Goal: Transaction & Acquisition: Purchase product/service

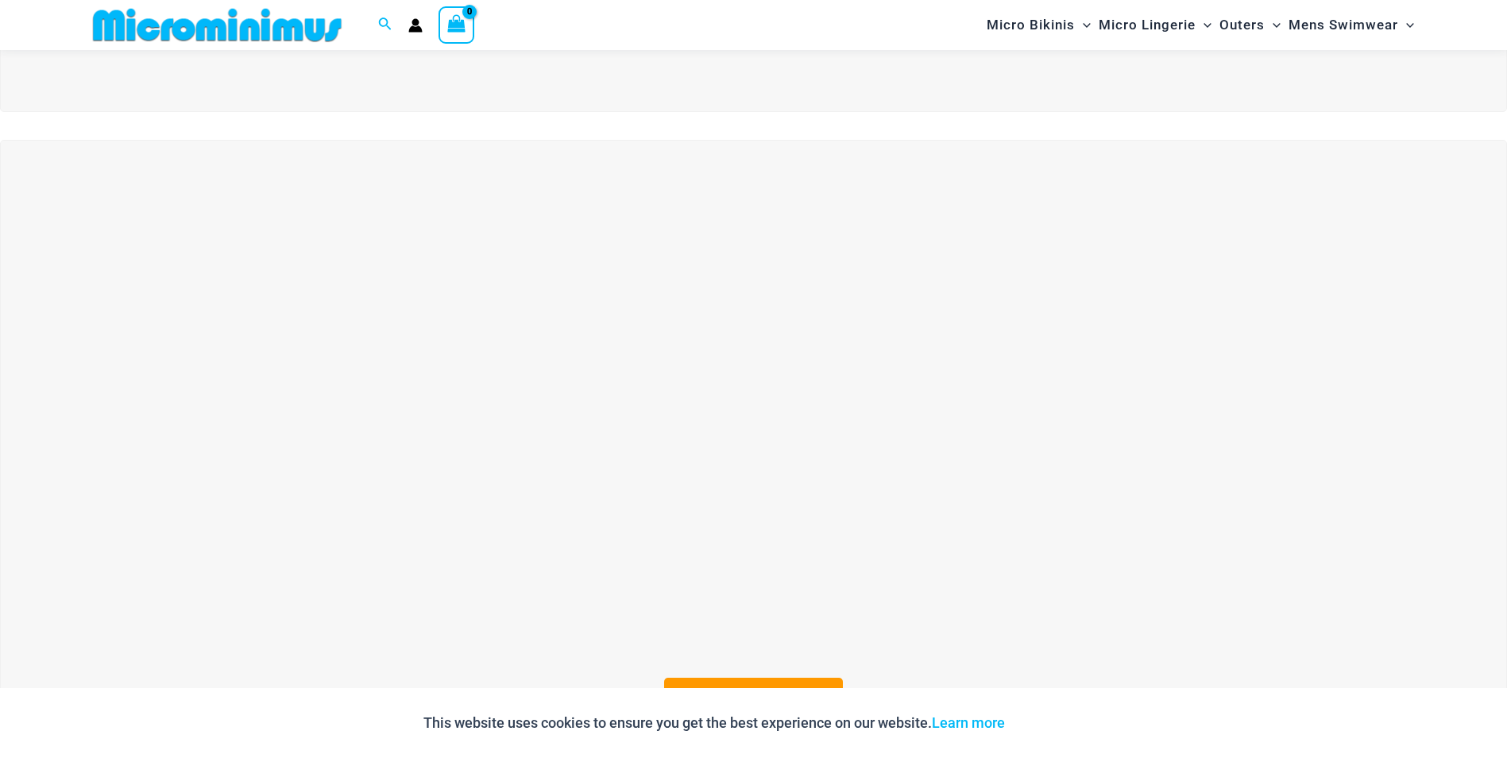
scroll to position [542, 0]
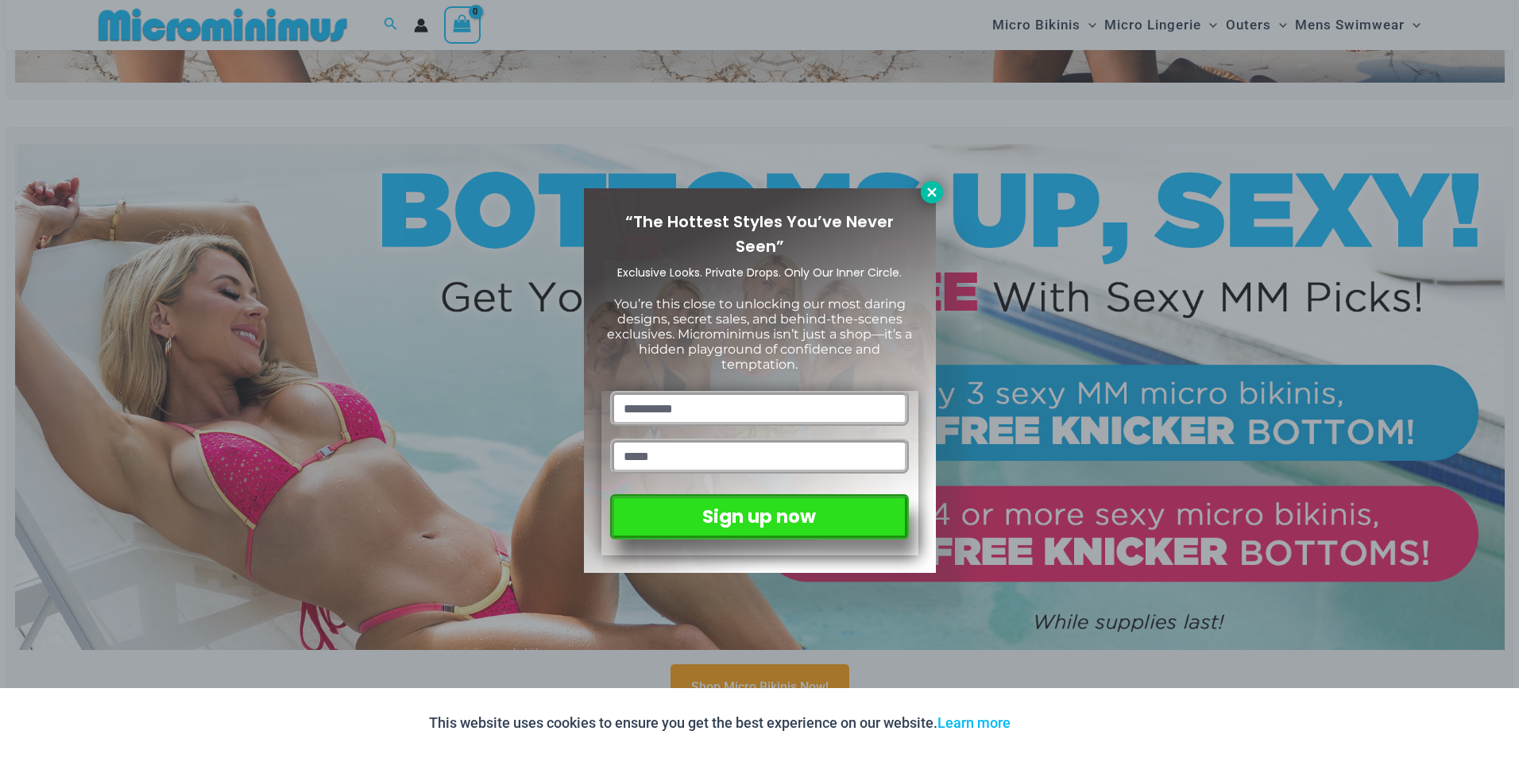
click at [925, 191] on icon at bounding box center [932, 192] width 14 height 14
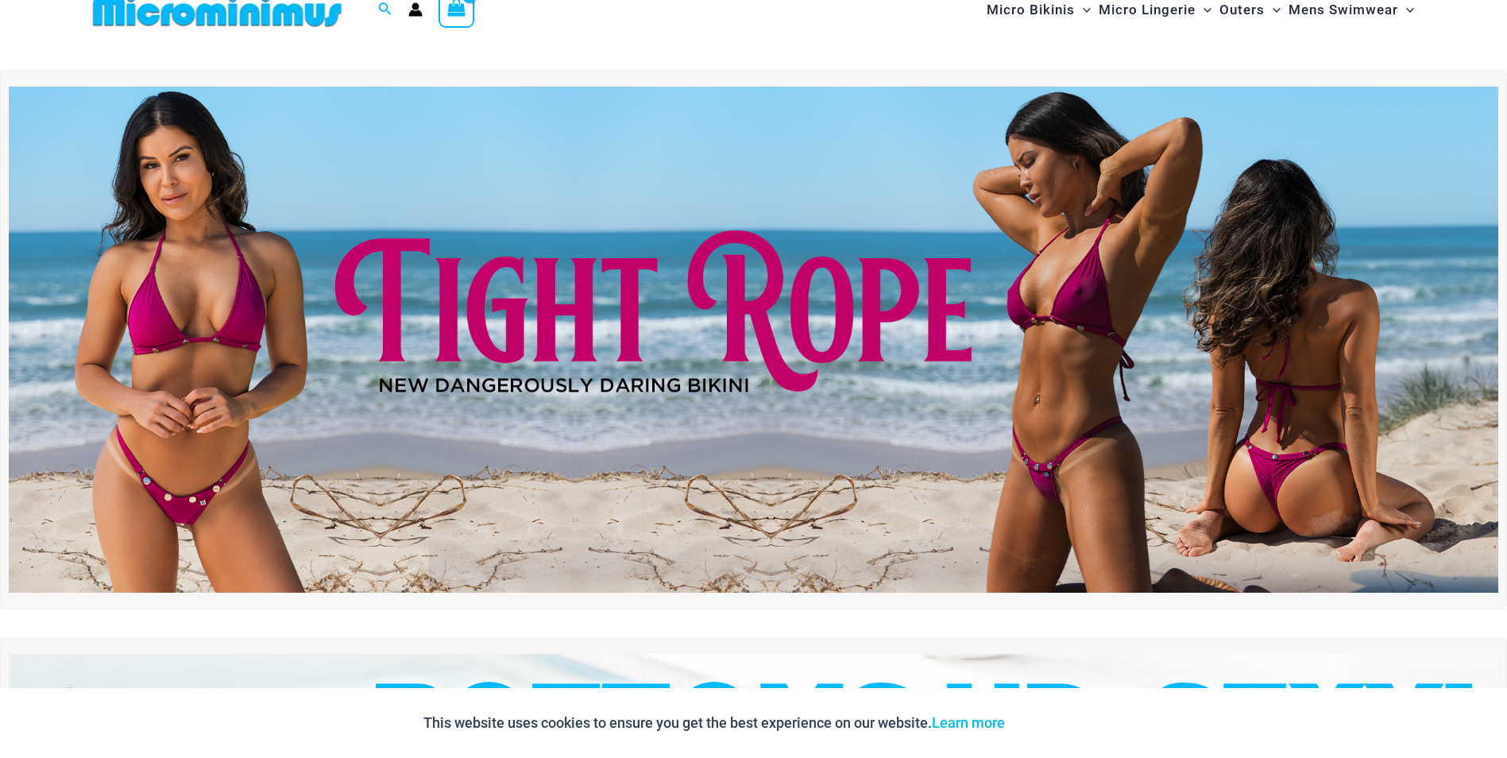
scroll to position [0, 0]
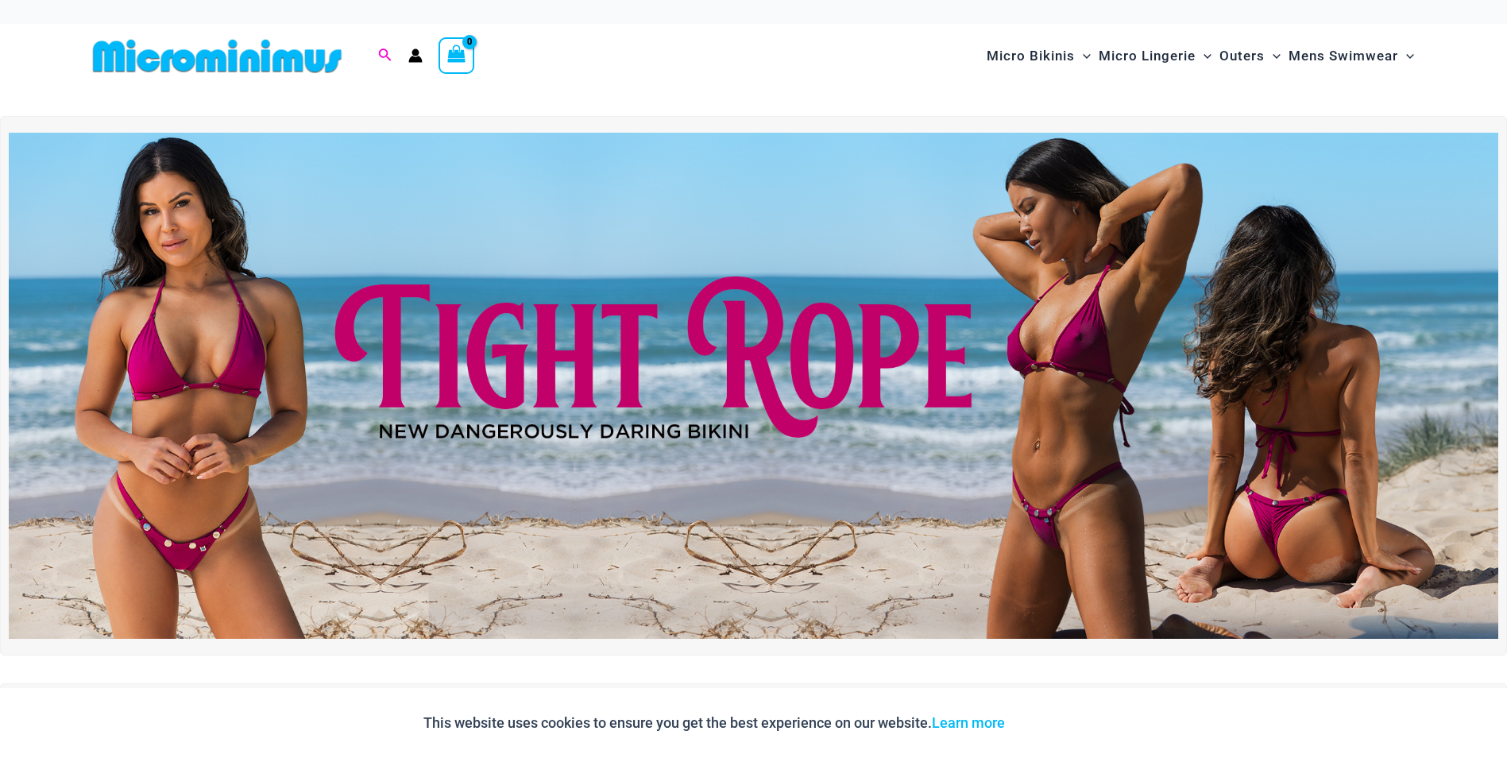
click at [377, 57] on div "Search for: Search Search" at bounding box center [385, 56] width 30 height 20
click at [383, 57] on icon "Search icon link" at bounding box center [384, 54] width 13 height 13
type input "****"
click button "Search" at bounding box center [0, 0] width 0 height 0
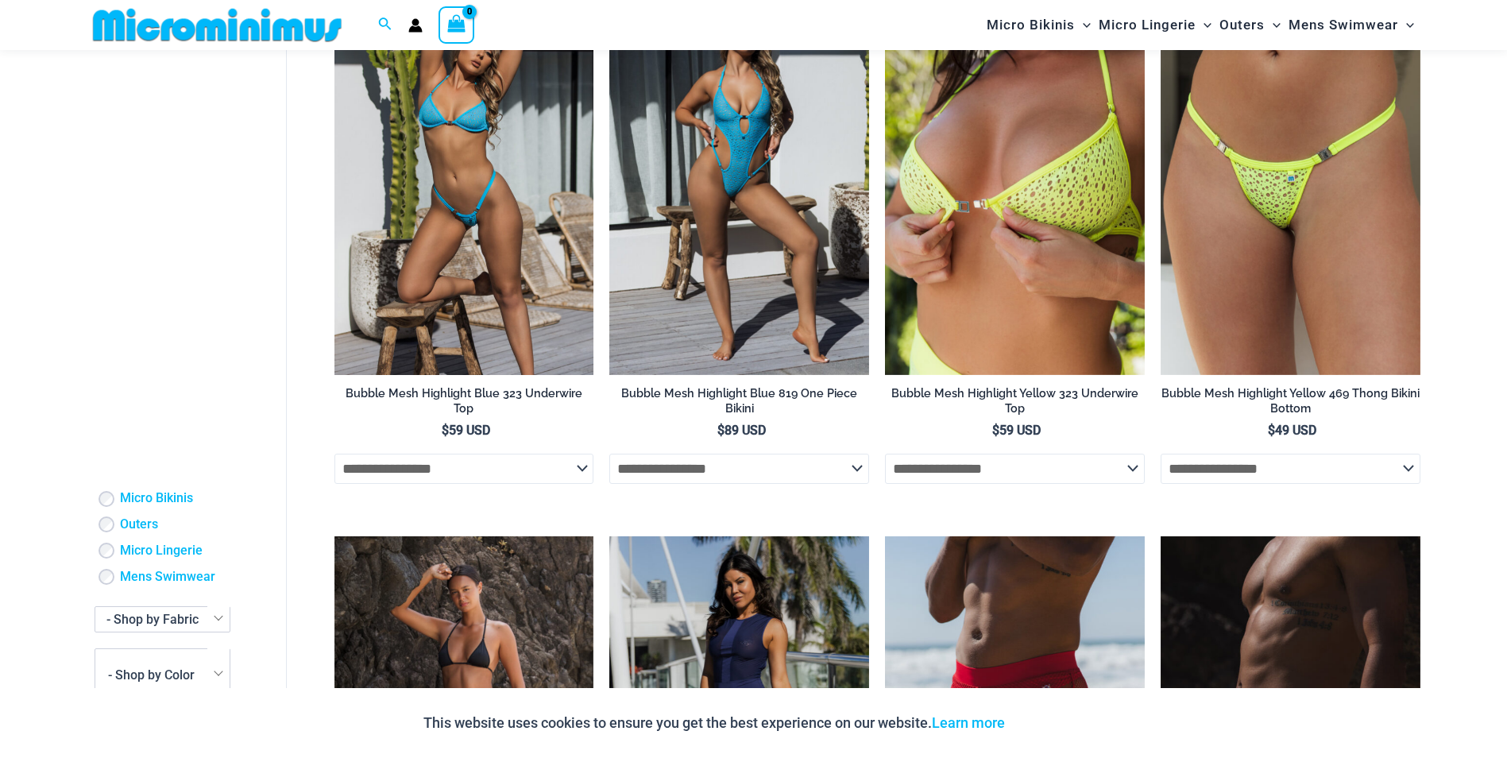
scroll to position [3963, 0]
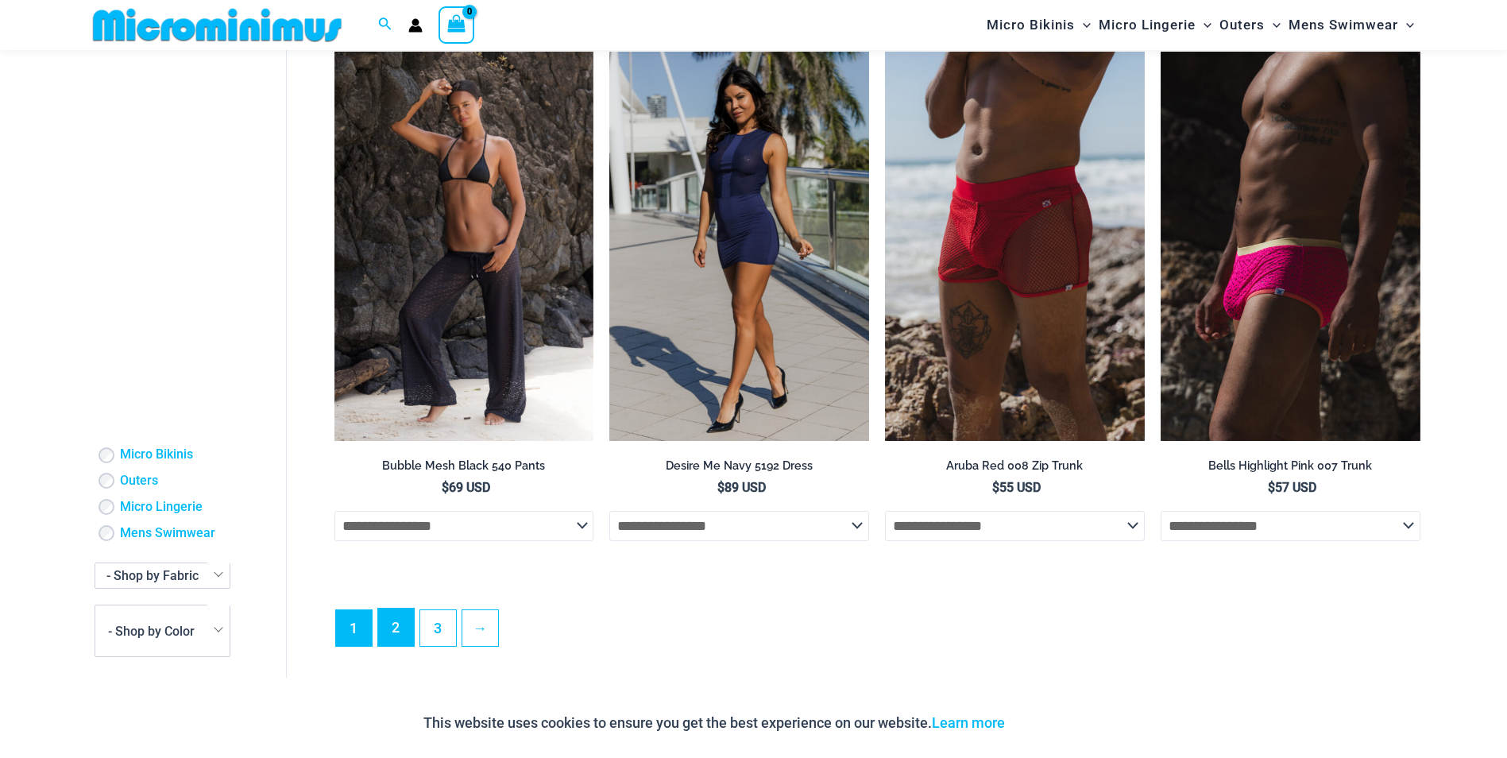
click at [399, 646] on link "2" at bounding box center [396, 627] width 36 height 37
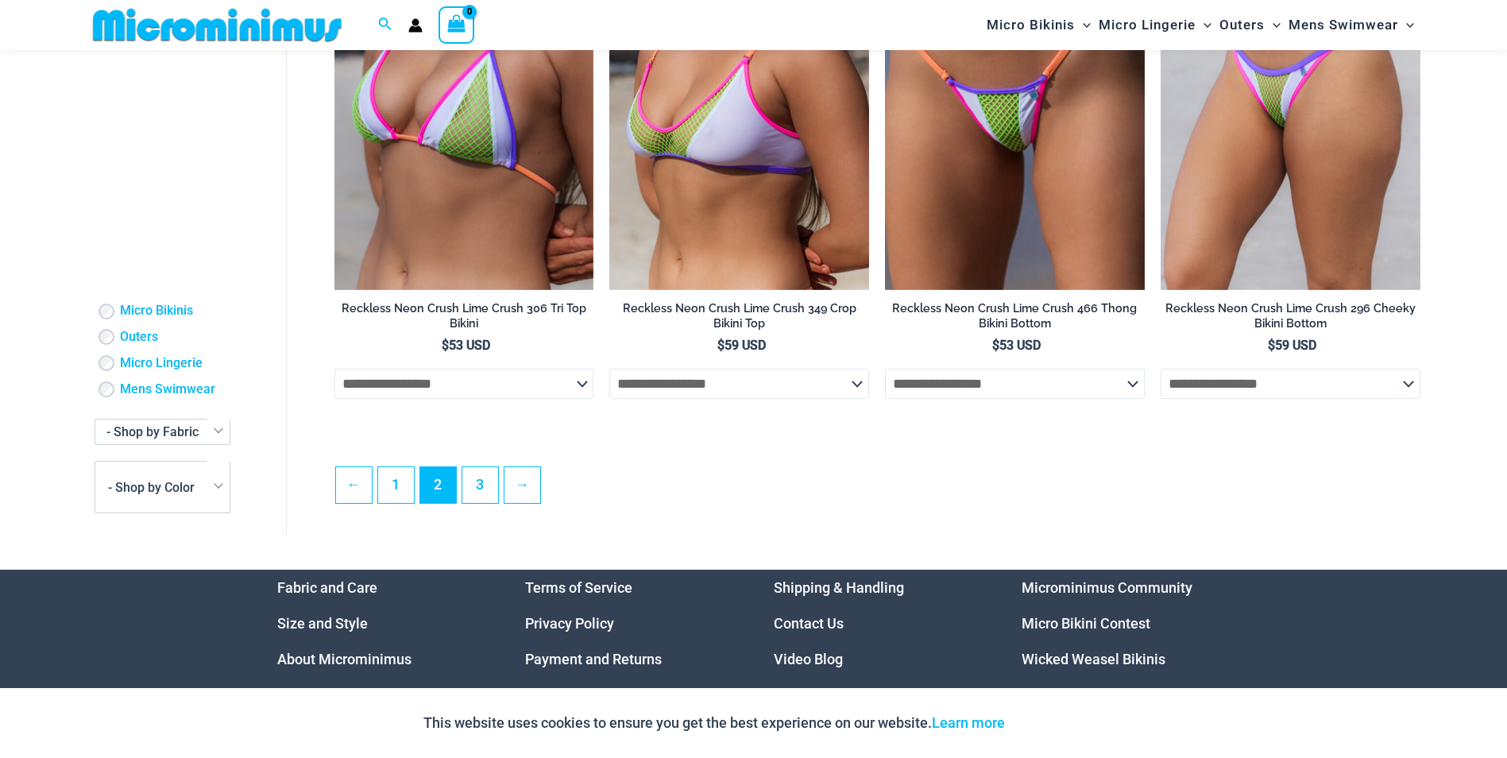
scroll to position [4117, 0]
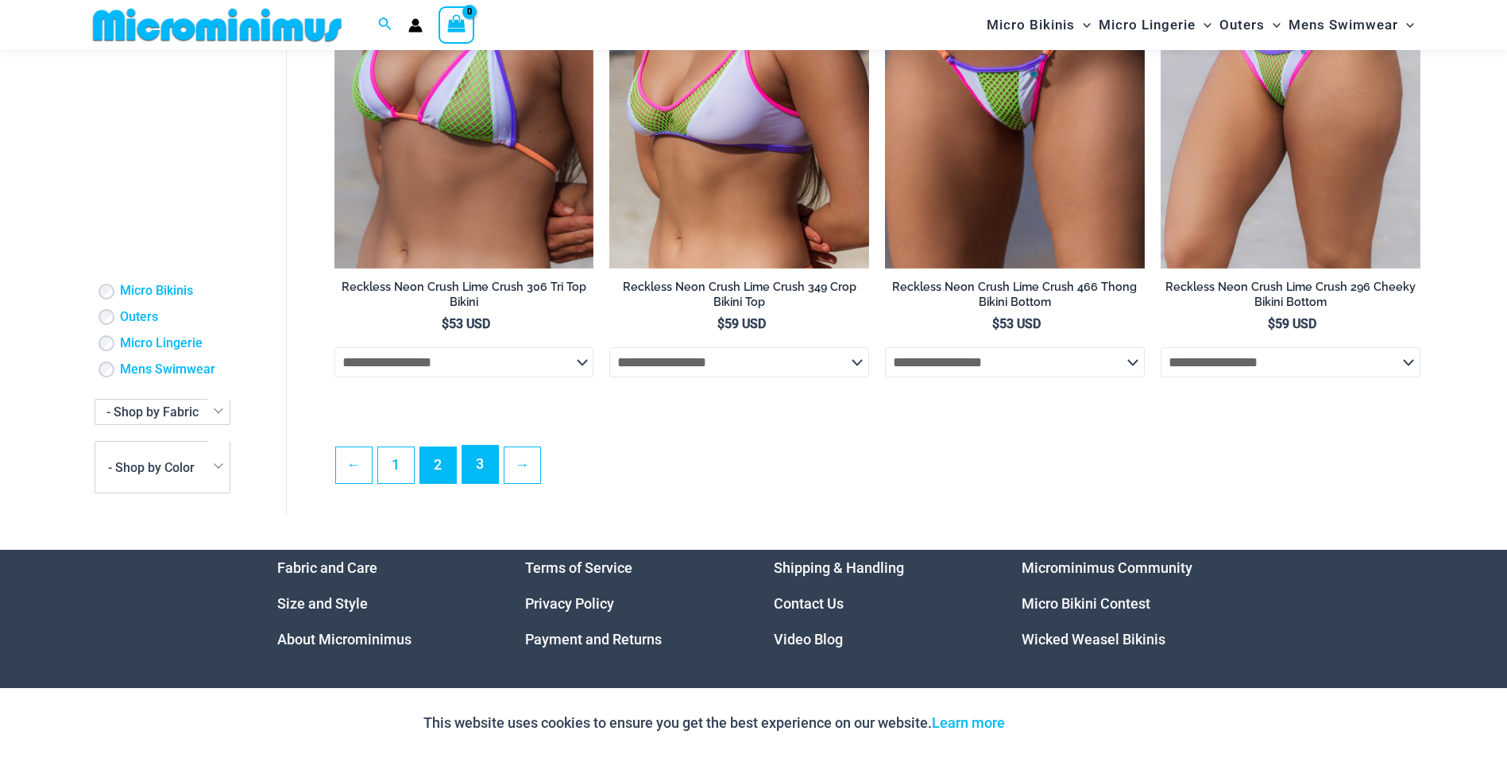
click at [489, 480] on link "3" at bounding box center [480, 464] width 36 height 37
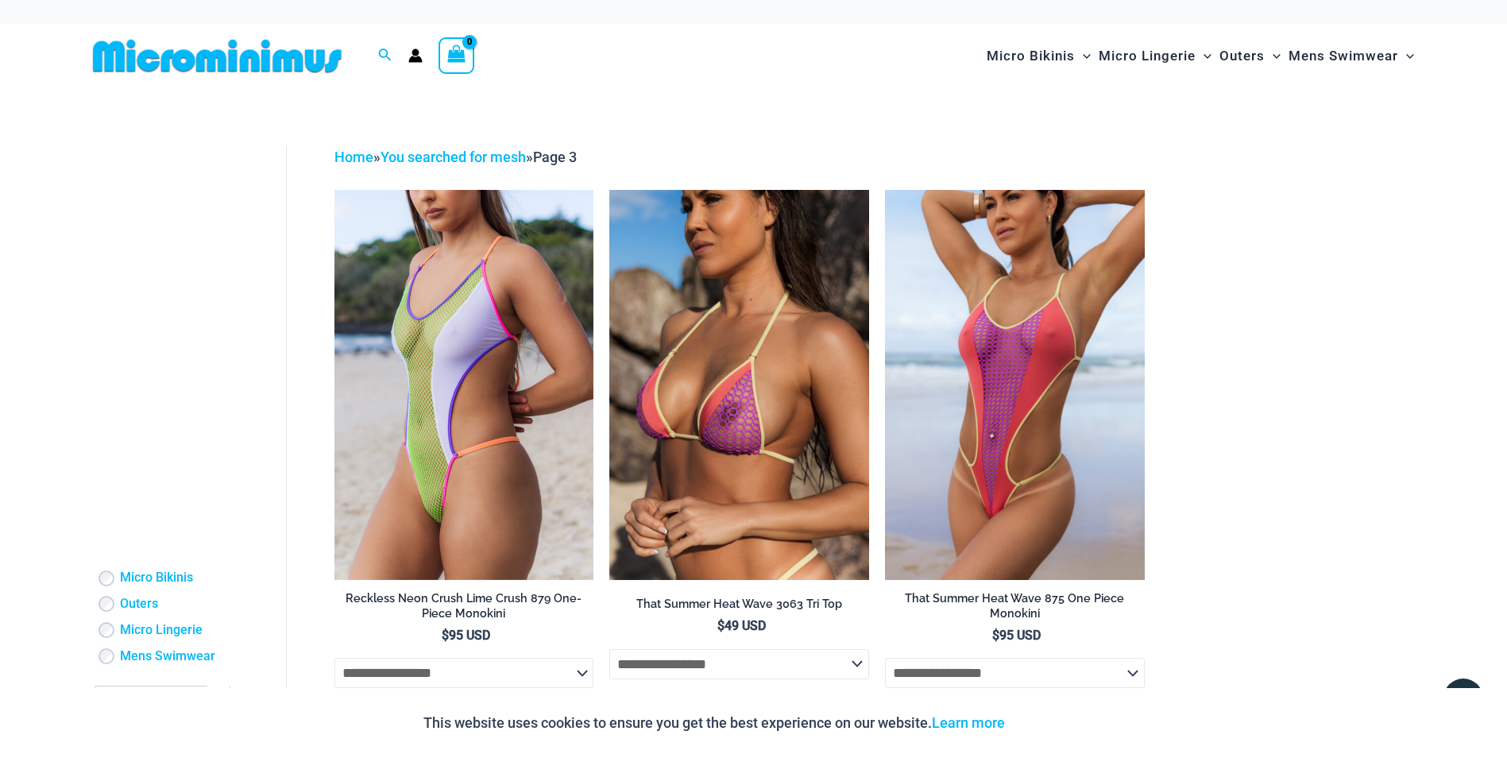
click at [1366, 359] on ul "**********" at bounding box center [877, 465] width 1086 height 551
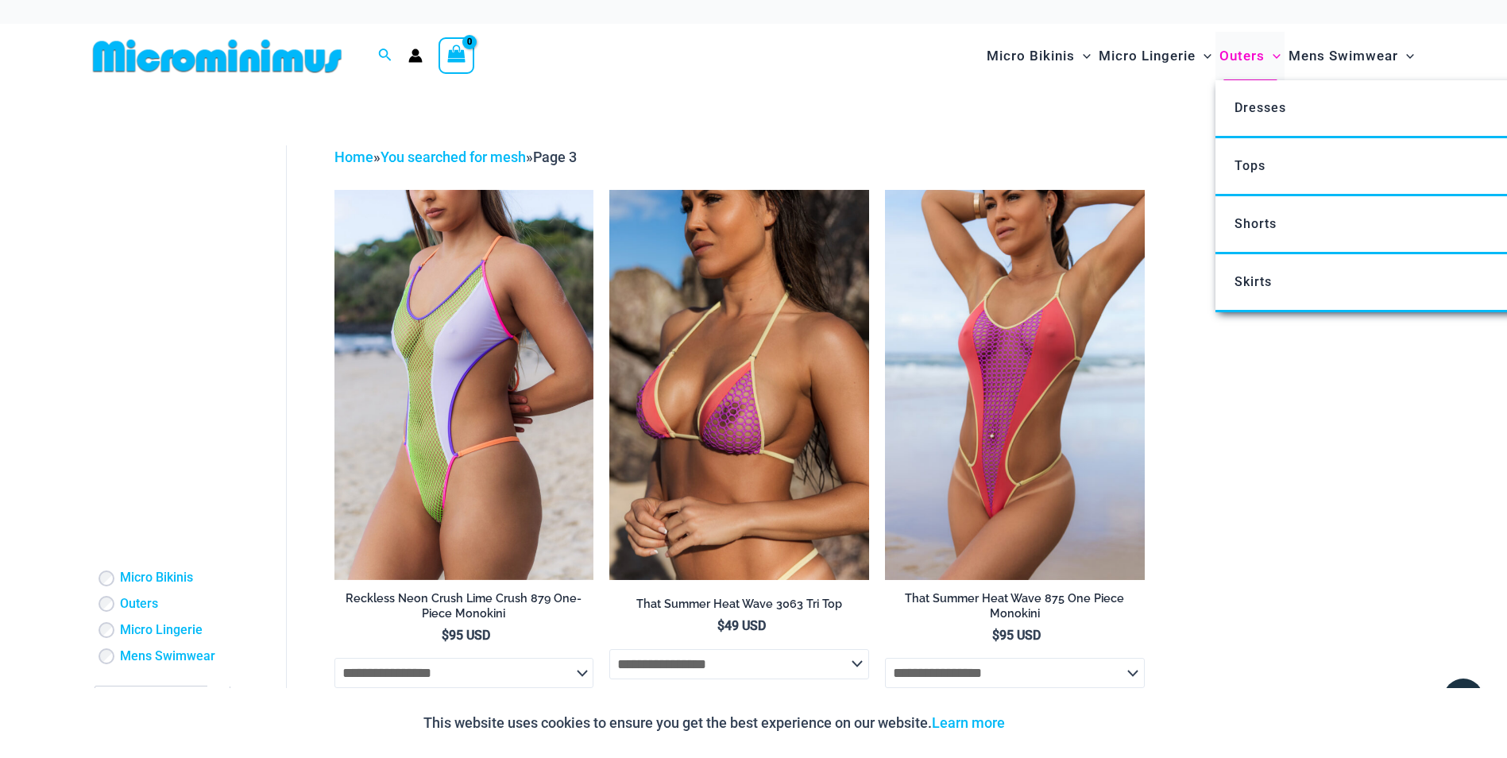
click at [1246, 57] on span "Outers" at bounding box center [1242, 56] width 45 height 41
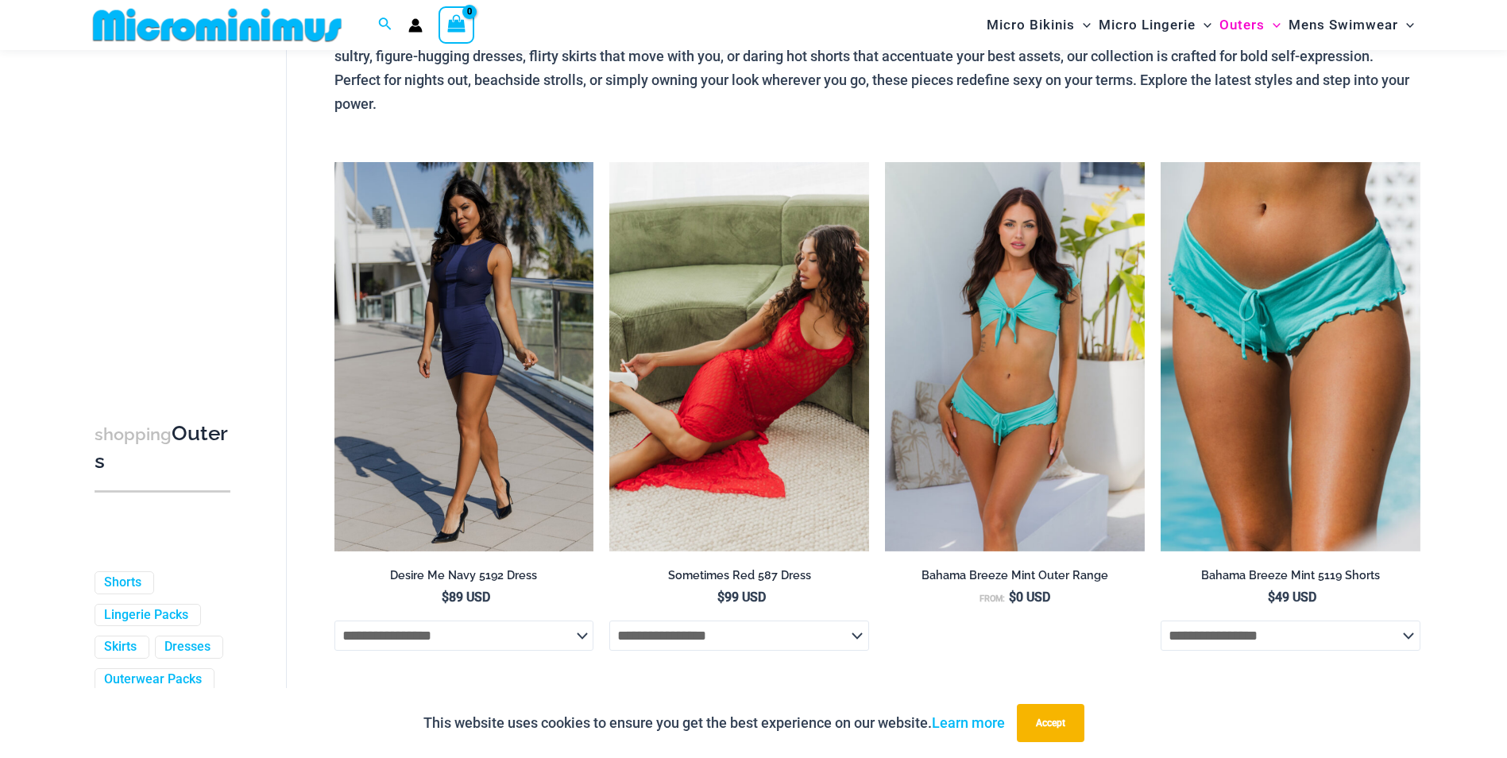
scroll to position [150, 0]
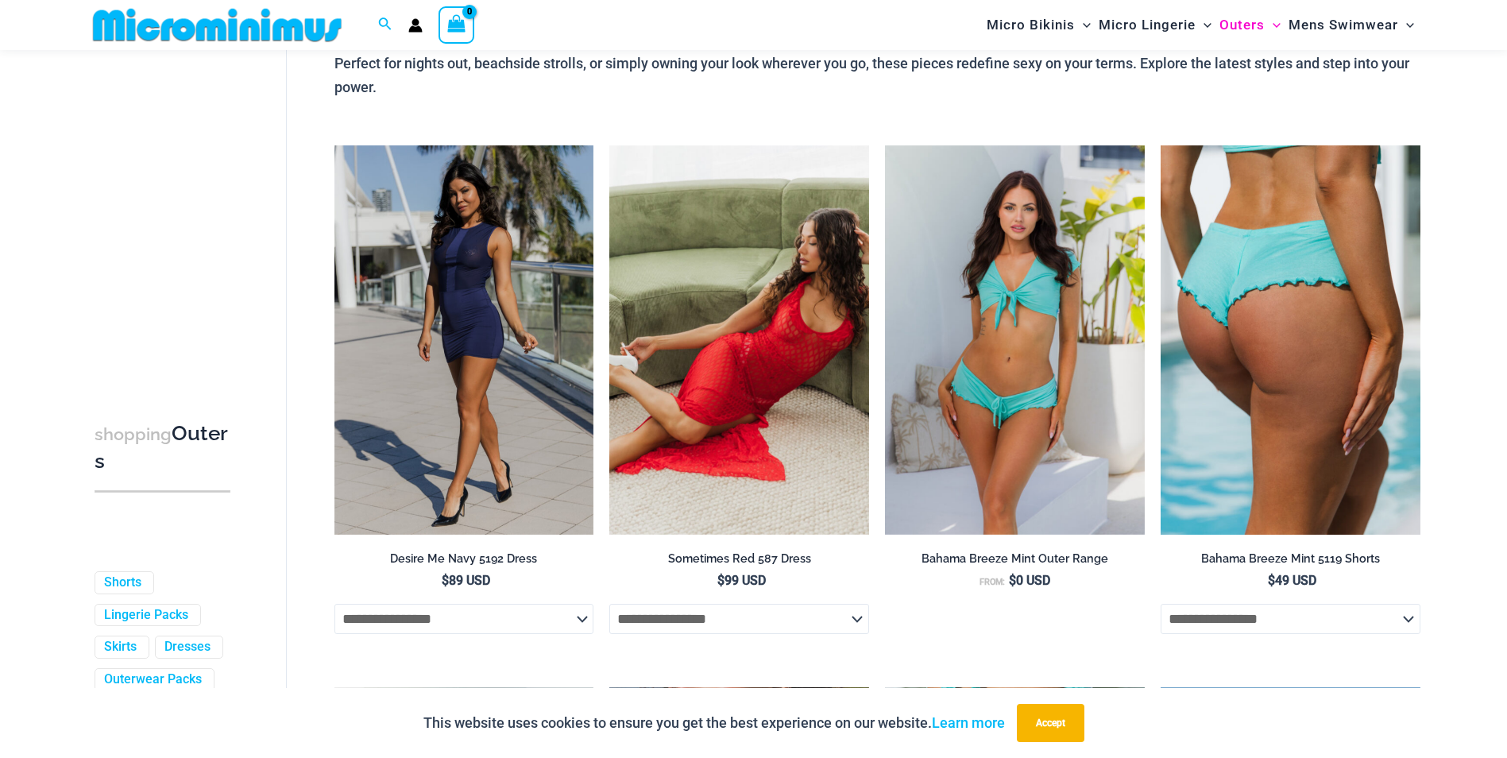
click at [1282, 361] on img at bounding box center [1291, 339] width 260 height 389
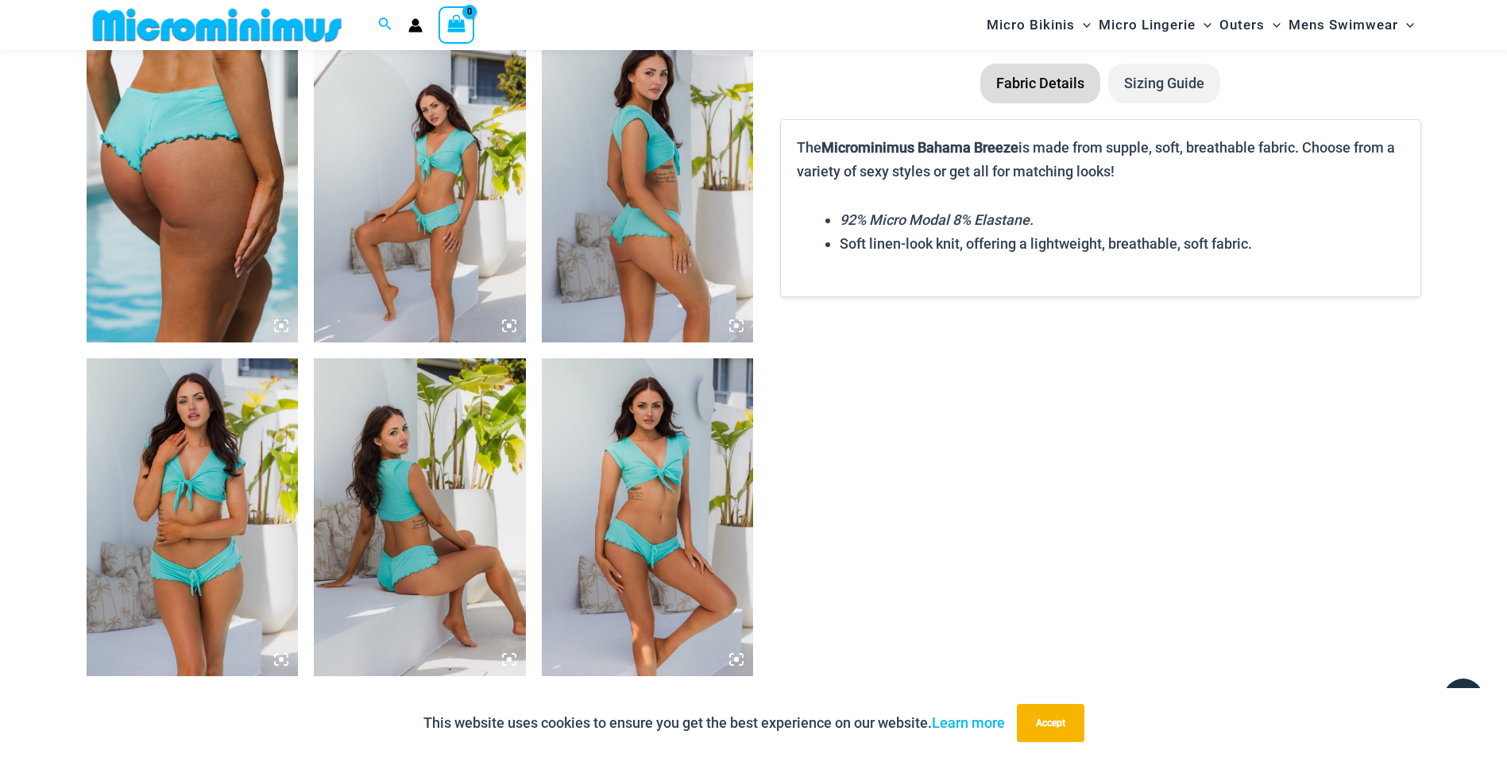
scroll to position [1027, 0]
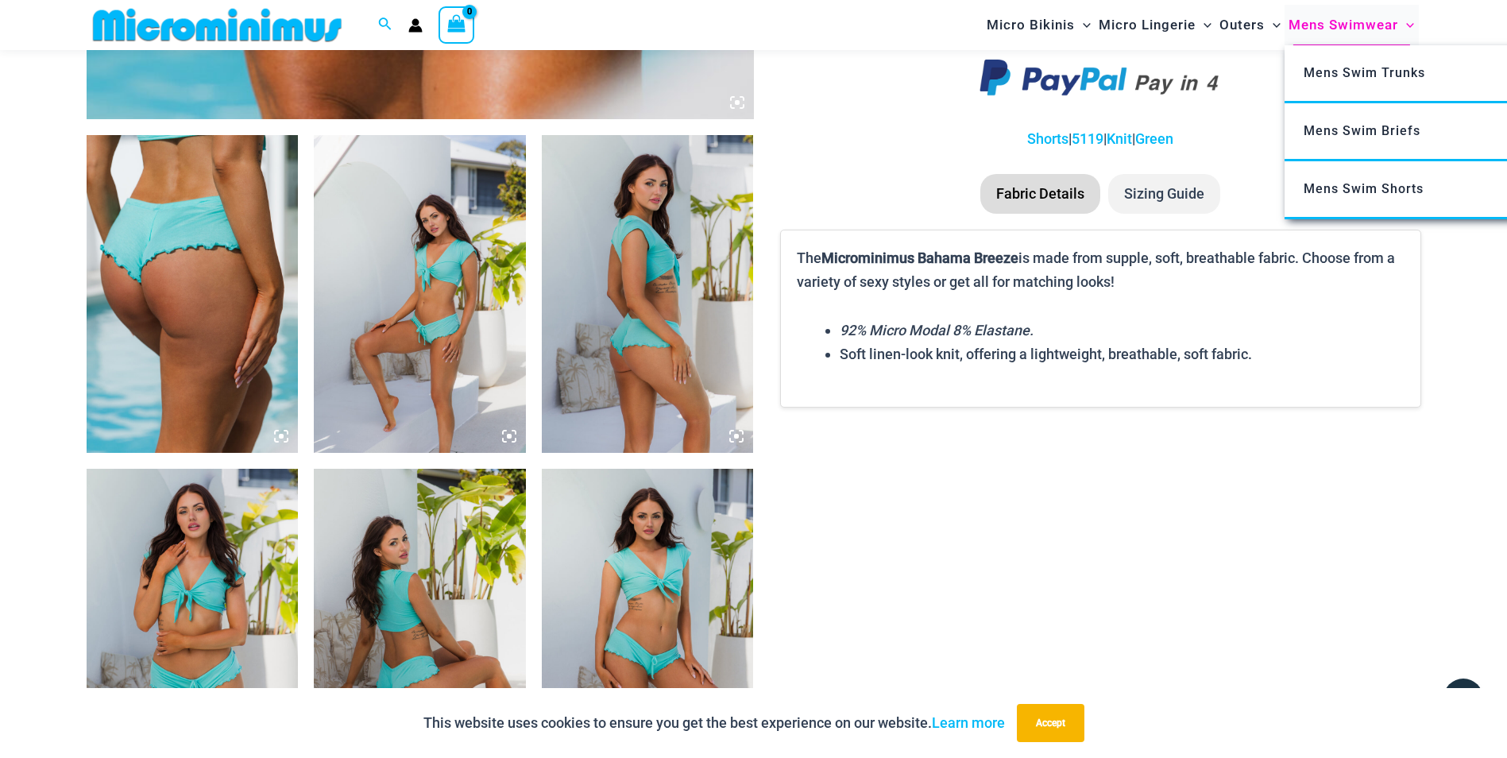
click at [1366, 29] on span "Mens Swimwear" at bounding box center [1344, 25] width 110 height 41
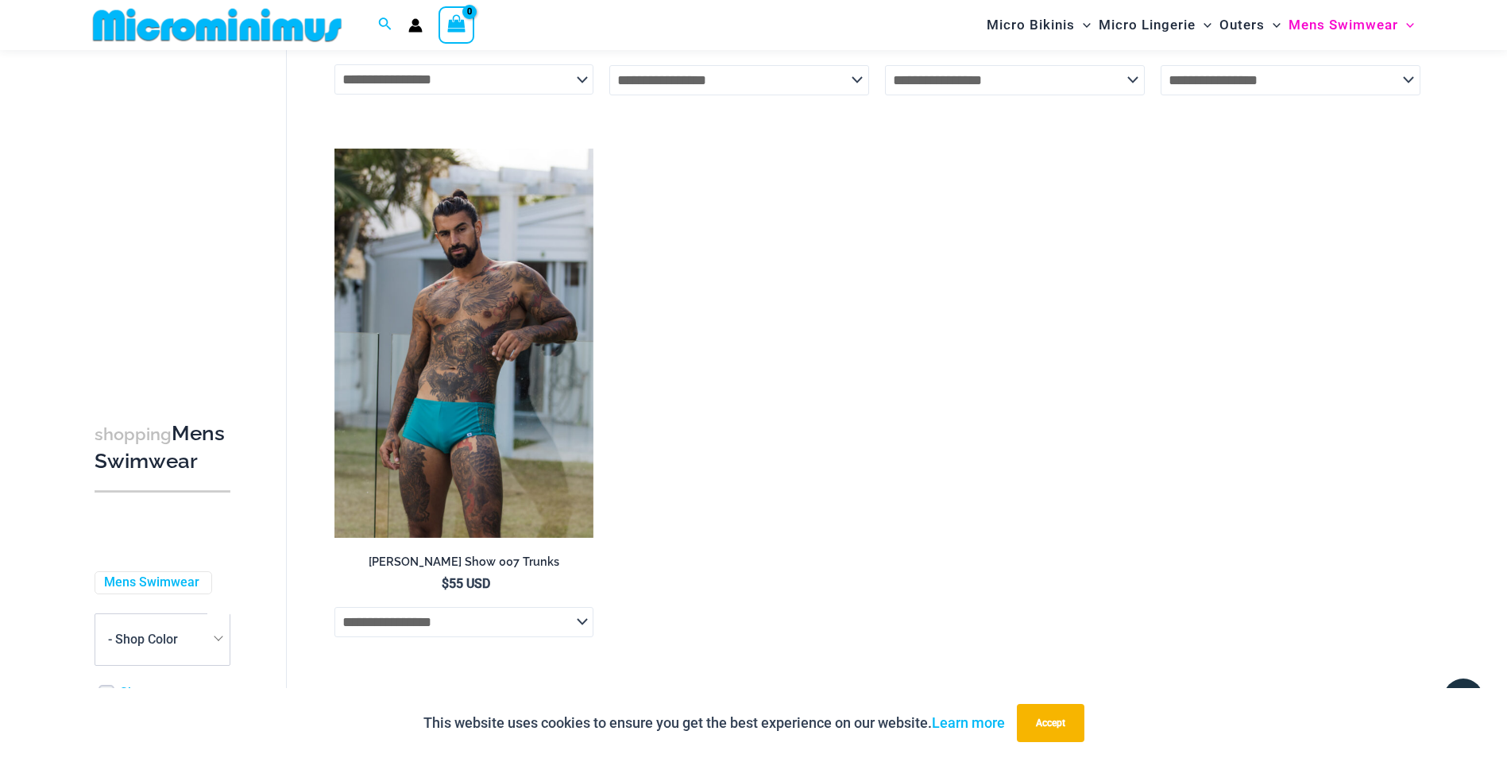
scroll to position [4334, 0]
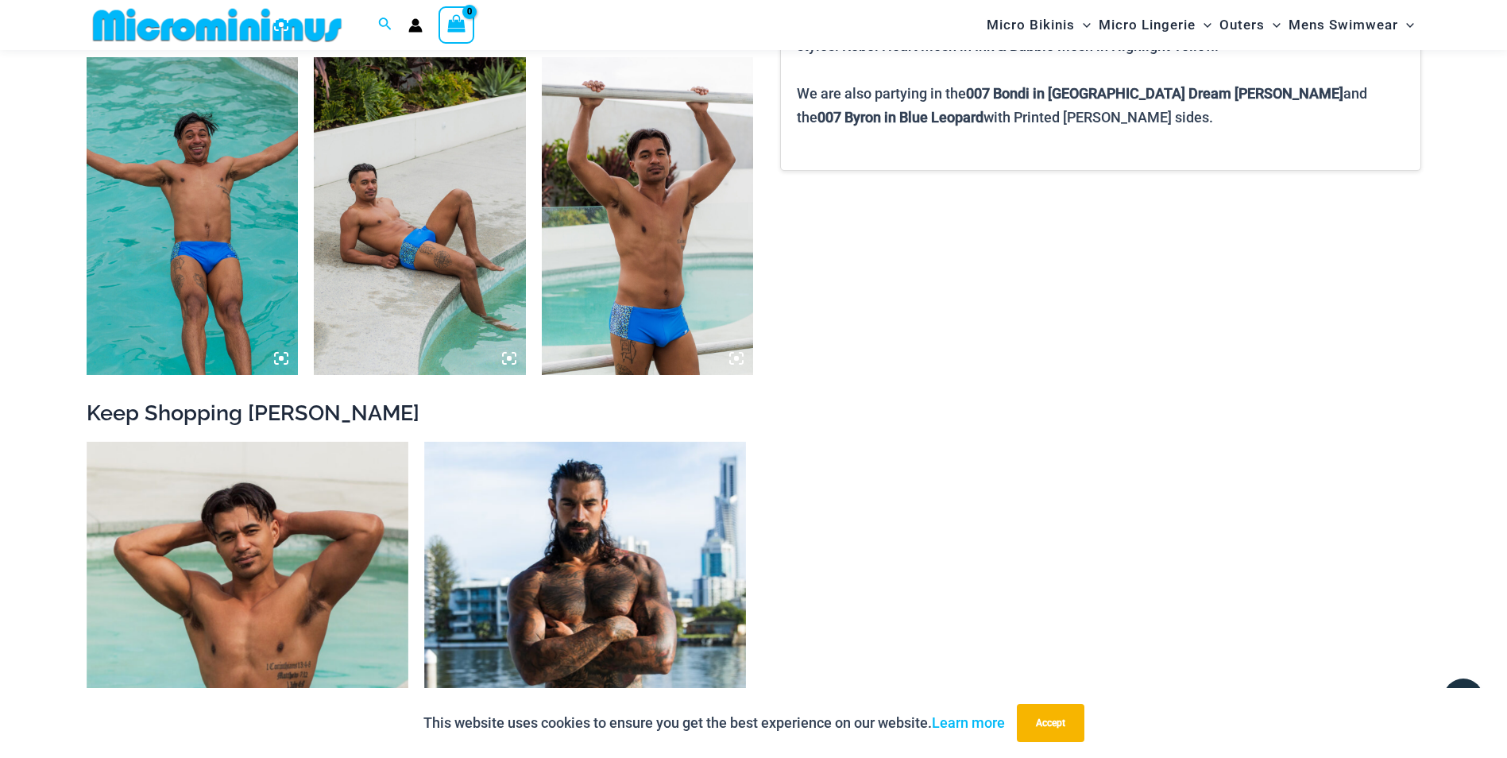
scroll to position [1261, 0]
